Goal: Navigation & Orientation: Find specific page/section

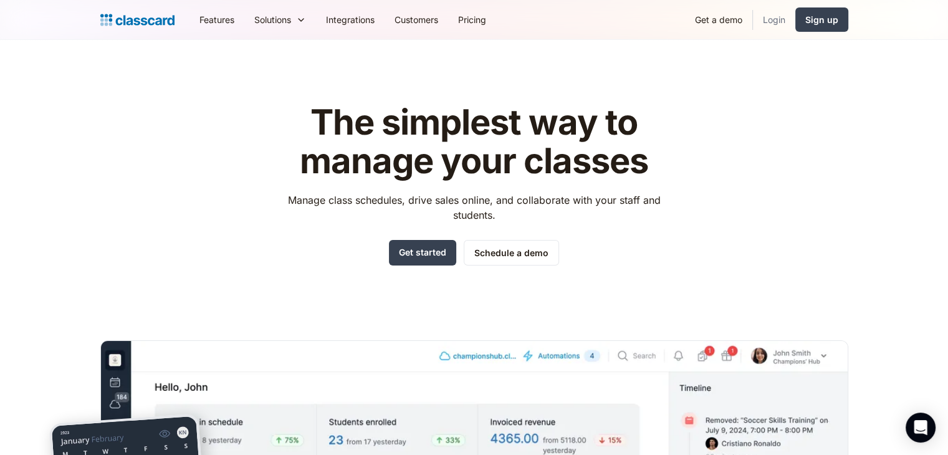
click at [772, 28] on link "Login" at bounding box center [774, 20] width 42 height 28
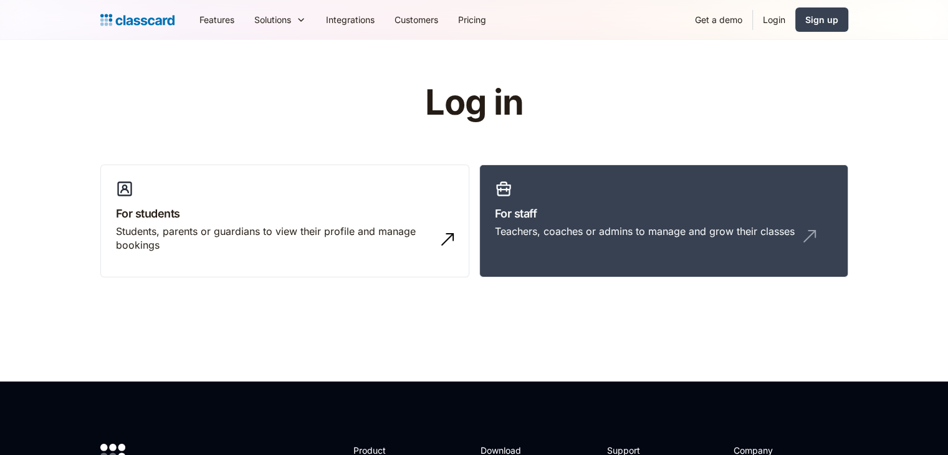
click at [478, 254] on div "For students Students, parents or guardians to view their profile and manage bo…" at bounding box center [474, 226] width 748 height 123
click at [575, 221] on link "For staff Teachers, coaches or admins to manage and grow their classes" at bounding box center [663, 221] width 369 height 113
